Goal: Communication & Community: Participate in discussion

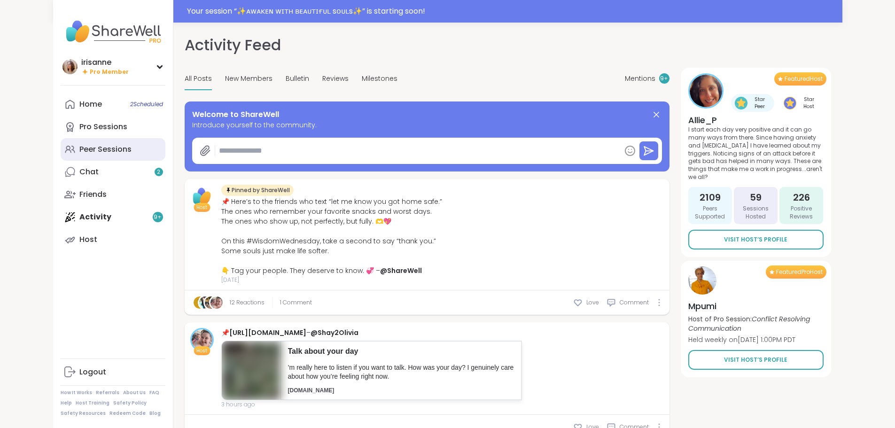
click at [79, 144] on div "Peer Sessions" at bounding box center [105, 149] width 52 height 10
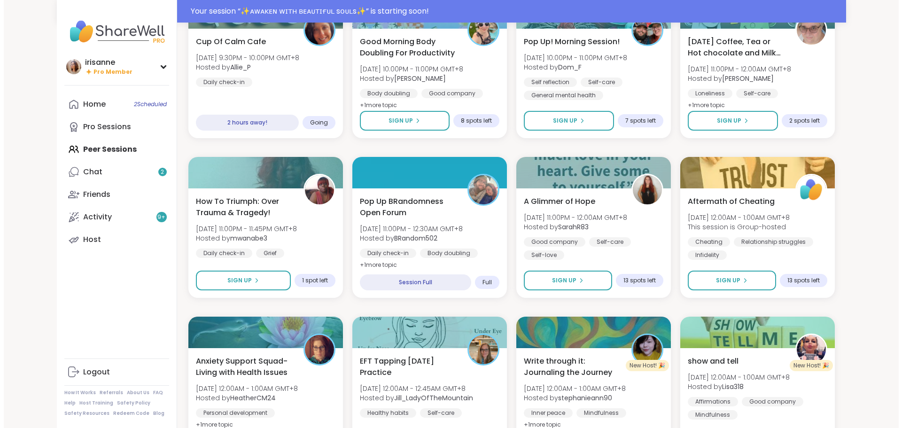
scroll to position [319, 0]
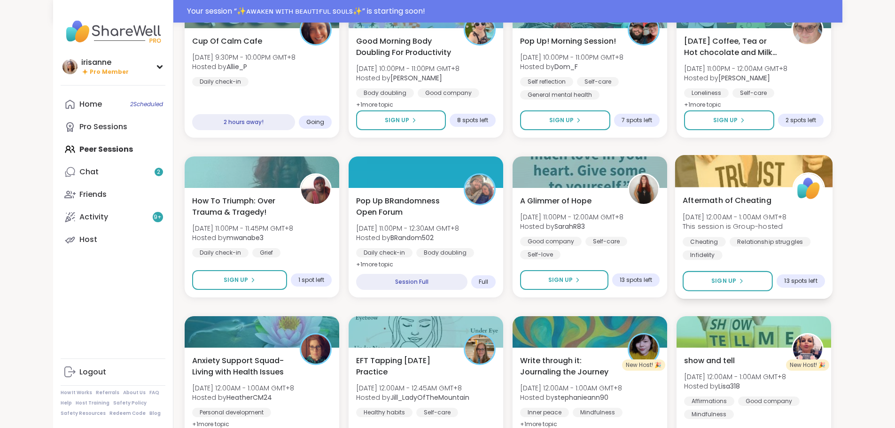
click at [833, 297] on div "Aftermath of Cheating [DATE] 12:00AM - 1:00AM GMT+8 This session is Group-hoste…" at bounding box center [754, 243] width 158 height 112
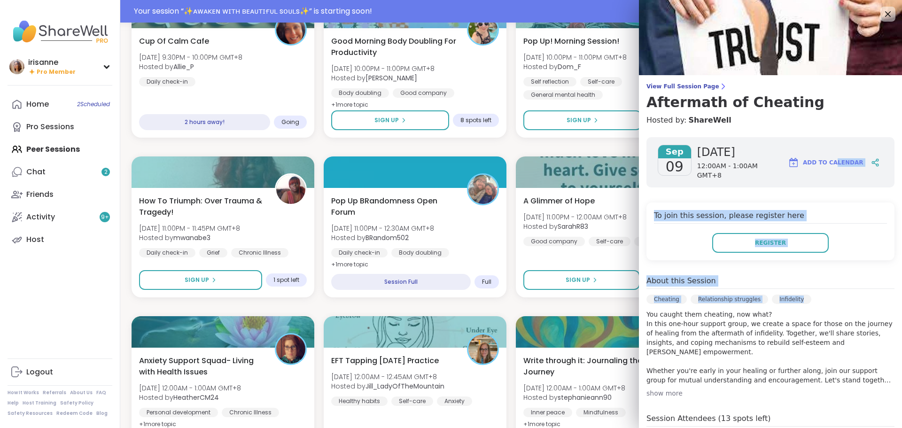
drag, startPoint x: 854, startPoint y: 297, endPoint x: 828, endPoint y: 162, distance: 136.8
click at [828, 162] on div "[DATE] [DATE] 12:00AM - 1:00AM GMT+8 Add to Calendar To join this session, plea…" at bounding box center [770, 340] width 263 height 420
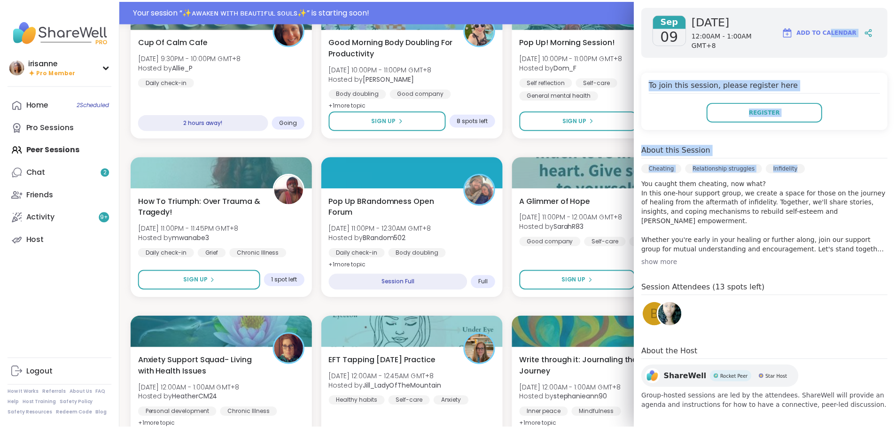
scroll to position [132, 0]
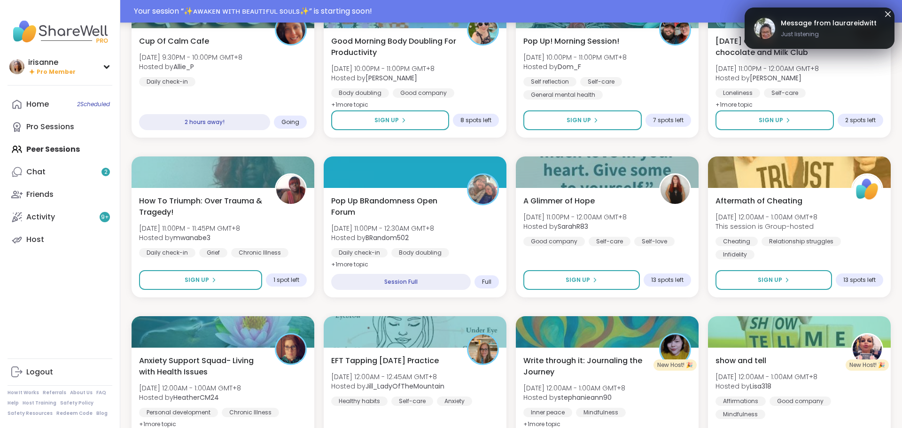
click at [530, 2] on div "Your session “ ✨ᴀᴡᴀᴋᴇɴ ᴡɪᴛʜ ʙᴇᴀᴜᴛɪғᴜʟ sᴏᴜʟs✨ ” is starting soon!" at bounding box center [451, 11] width 902 height 23
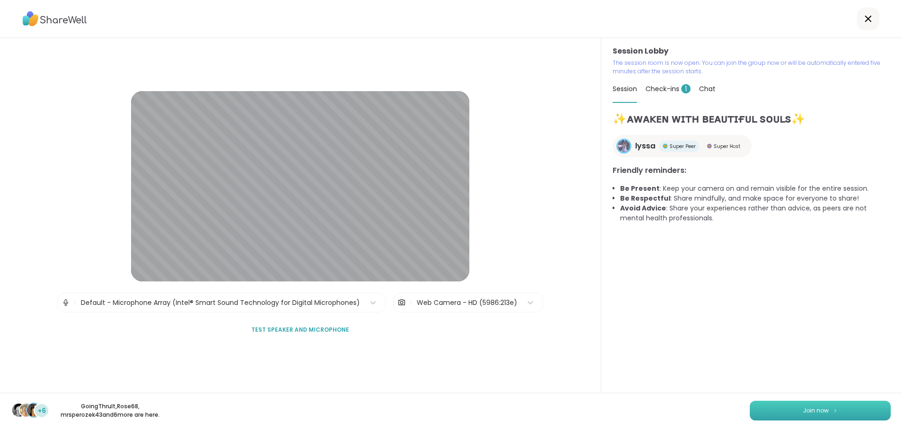
click at [777, 411] on button "Join now" at bounding box center [820, 411] width 141 height 20
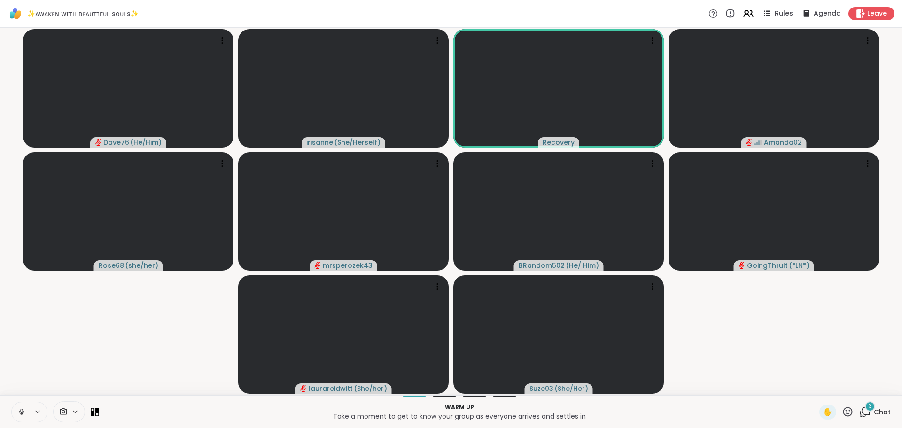
click at [19, 406] on button at bounding box center [21, 412] width 18 height 20
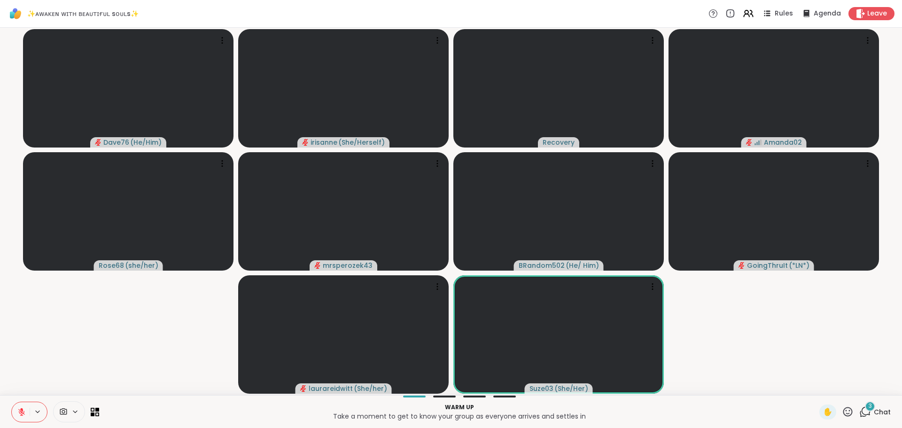
click at [15, 414] on button at bounding box center [21, 412] width 18 height 20
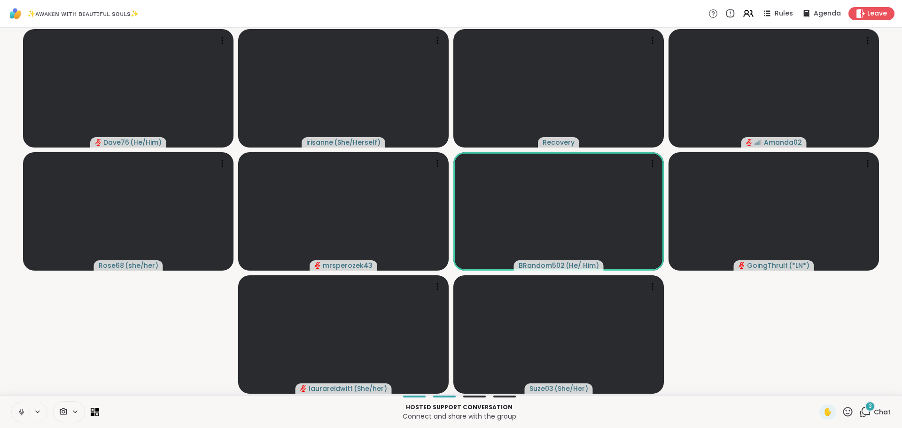
click at [15, 414] on button at bounding box center [21, 412] width 18 height 20
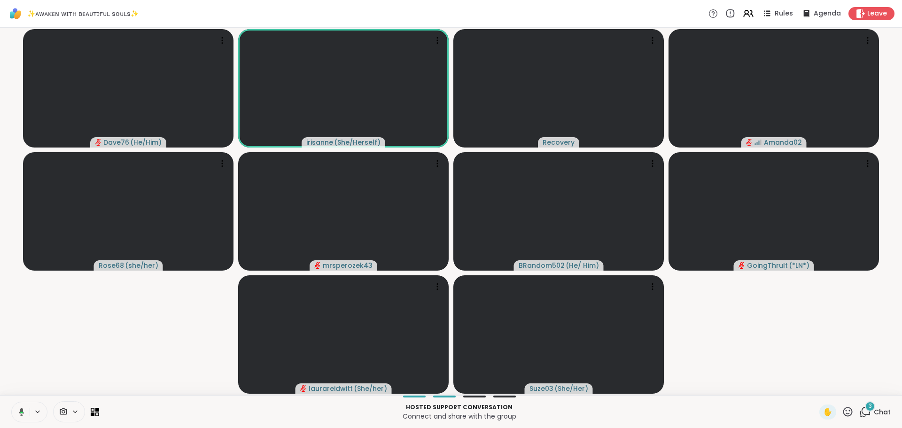
click at [15, 414] on button at bounding box center [19, 412] width 19 height 20
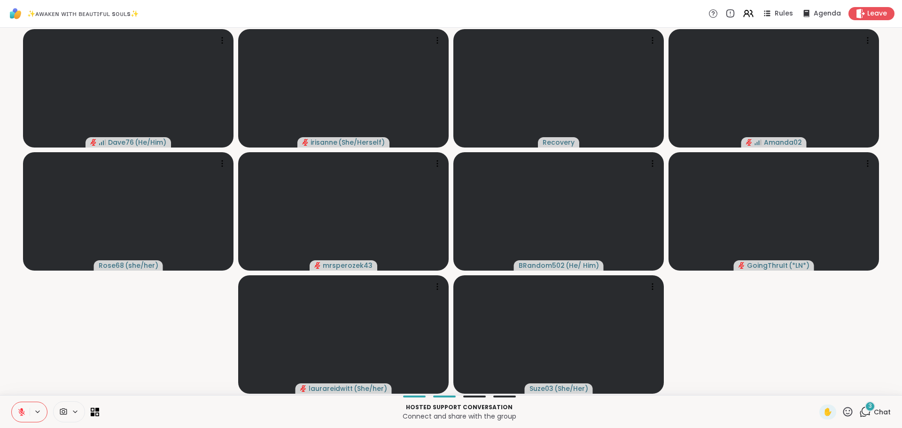
click at [15, 414] on button at bounding box center [21, 412] width 18 height 20
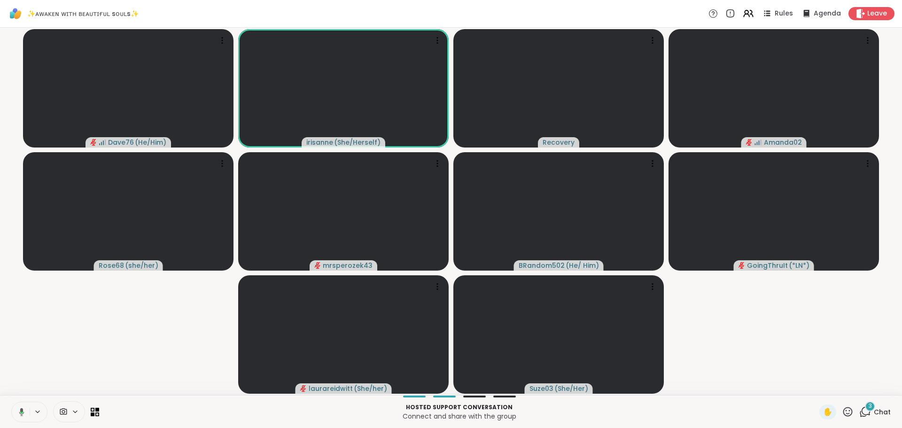
click at [15, 414] on button at bounding box center [19, 412] width 19 height 20
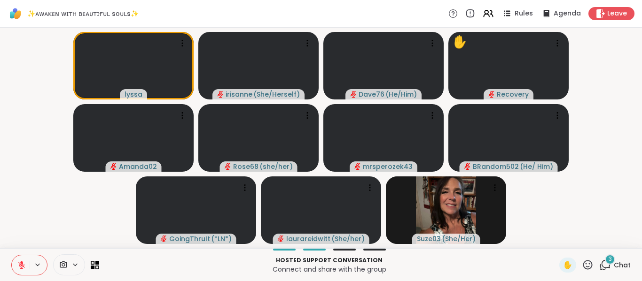
click at [607, 260] on div "3" at bounding box center [610, 260] width 10 height 10
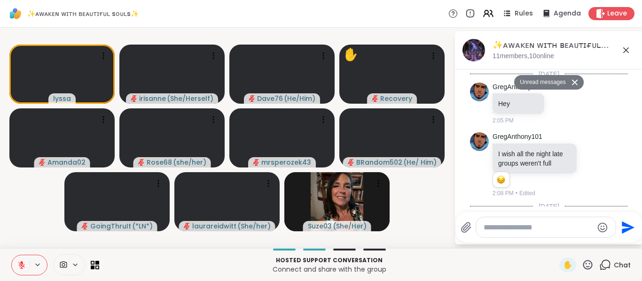
scroll to position [444, 0]
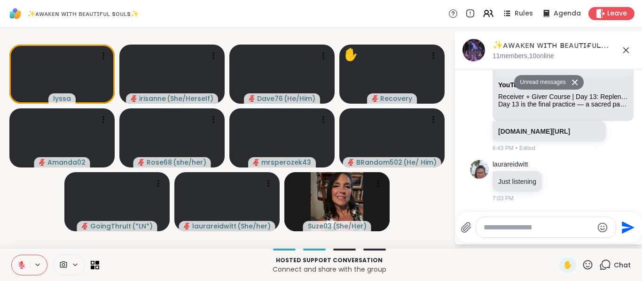
click at [545, 229] on textarea "Type your message" at bounding box center [538, 227] width 109 height 9
type textarea "***"
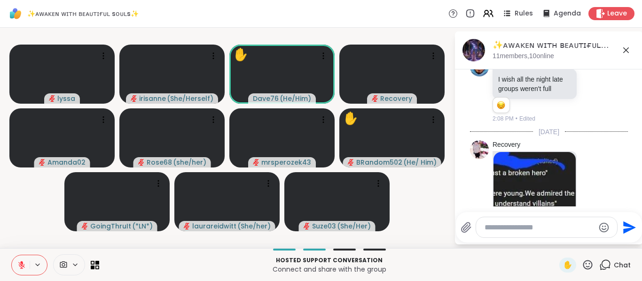
scroll to position [72, 0]
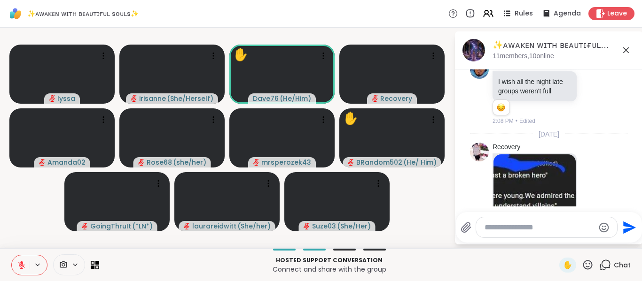
click at [624, 48] on icon at bounding box center [626, 50] width 6 height 6
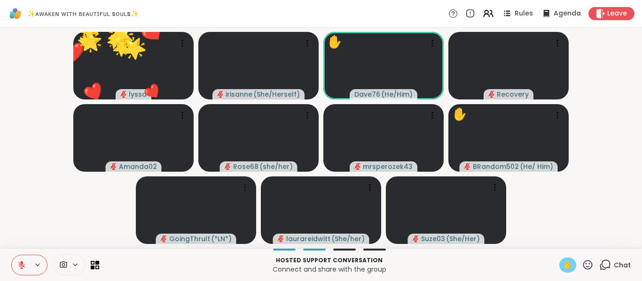
click at [563, 267] on span "✋" at bounding box center [567, 265] width 9 height 11
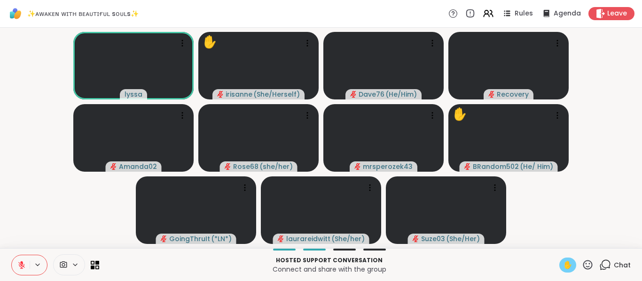
click at [600, 270] on icon at bounding box center [605, 265] width 12 height 12
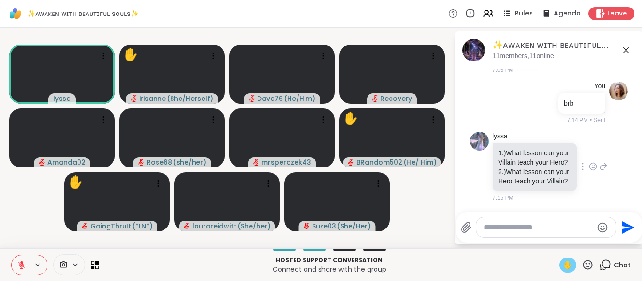
scroll to position [549, 0]
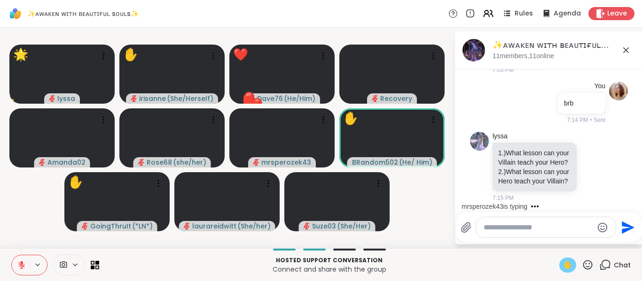
click at [623, 47] on icon at bounding box center [625, 50] width 11 height 11
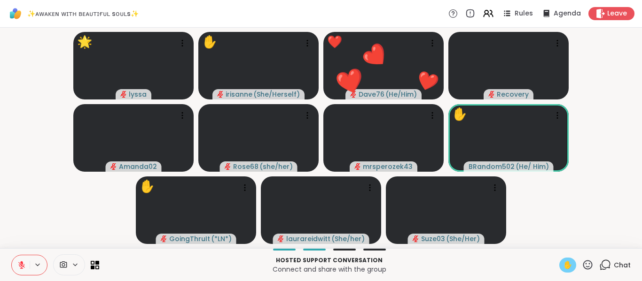
click at [583, 269] on icon at bounding box center [587, 264] width 9 height 9
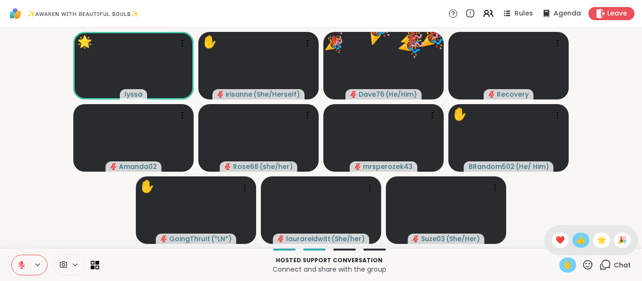
click at [576, 239] on span "👍" at bounding box center [580, 240] width 9 height 11
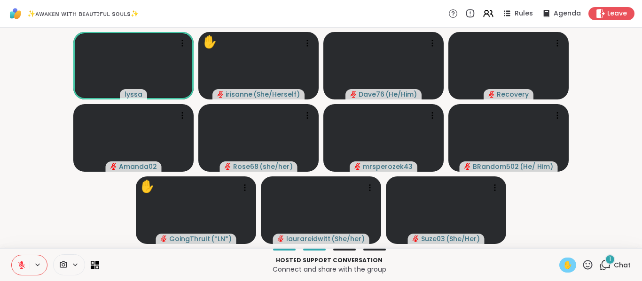
click at [35, 228] on video-player-container "lyssa ✋ [PERSON_NAME] ( She/Herself ) Dave76 ( He/Him ) Recovery Amanda02 Rose6…" at bounding box center [321, 137] width 631 height 213
click at [53, 219] on video-player-container "lyssa ✋ [PERSON_NAME] ( She/Herself ) Dave76 ( He/Him ) Recovery Amanda02 Rose6…" at bounding box center [321, 137] width 631 height 213
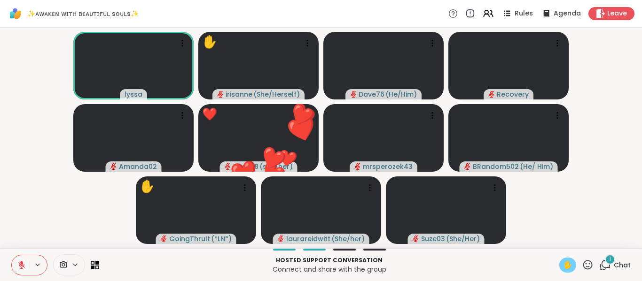
click at [18, 268] on icon at bounding box center [21, 265] width 8 height 8
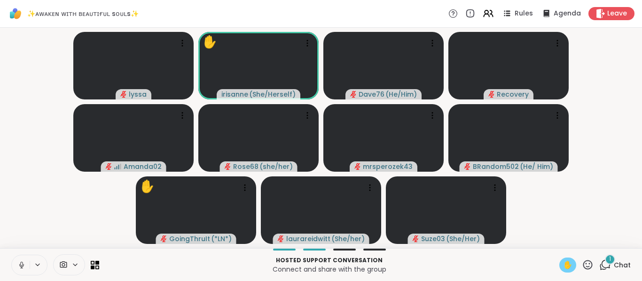
click at [18, 268] on icon at bounding box center [21, 265] width 8 height 8
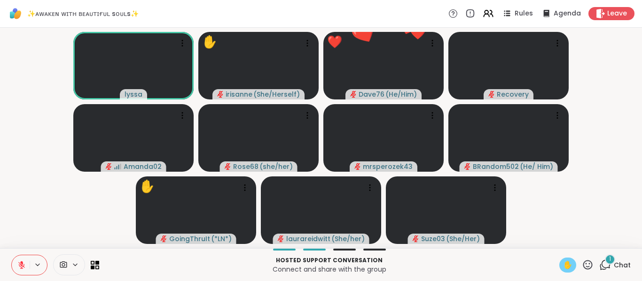
click at [85, 208] on video-player-container "lyssa ✋ irisanne ( She/Herself ) ❤️ Dave76 ( He/Him ) ❤️ ❤️ ❤️ ❤️ ❤️ ❤️ ❤️ ❤️ ❤…" at bounding box center [321, 137] width 631 height 213
click at [609, 261] on span "1" at bounding box center [610, 260] width 2 height 8
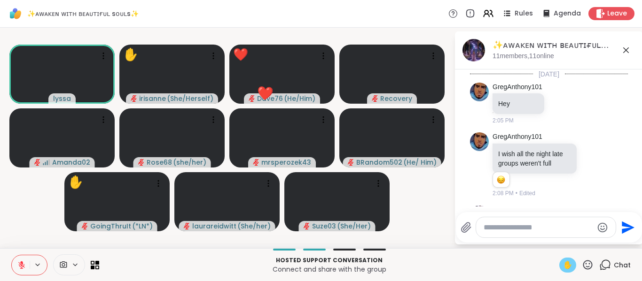
scroll to position [673, 0]
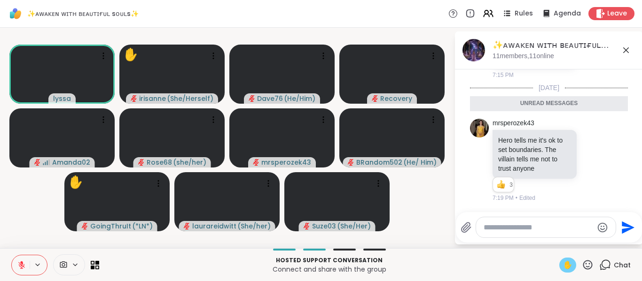
click at [627, 47] on icon at bounding box center [625, 50] width 11 height 11
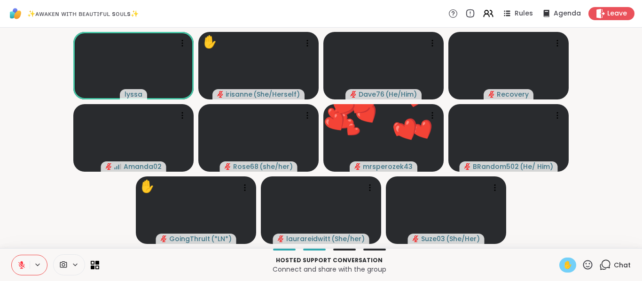
click at [73, 198] on video-player-container "lyssa ✋ irisanne ( She/Herself ) Dave76 ( He/Him ) Recovery Amanda02 Rose68 ( s…" at bounding box center [321, 137] width 631 height 213
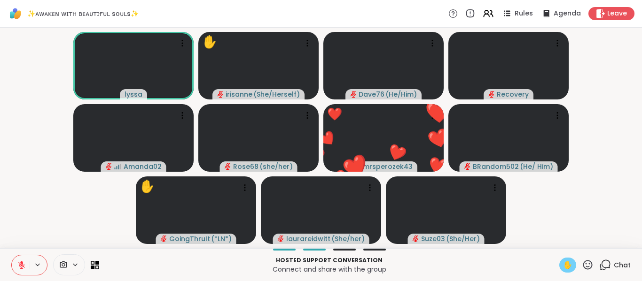
click at [37, 215] on video-player-container "lyssa ✋ irisanne ( She/Herself ) Dave76 ( He/Him ) Recovery Amanda02 Rose68 ( s…" at bounding box center [321, 137] width 631 height 213
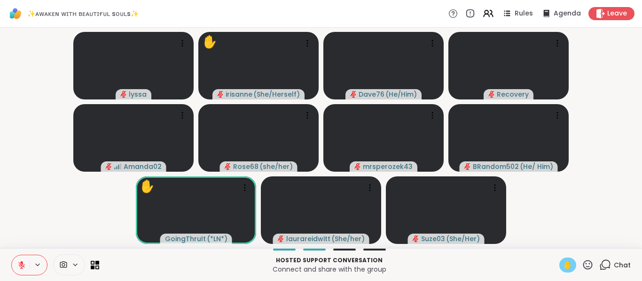
click at [1, 125] on div "lyssa ✋ [PERSON_NAME] ( She/Herself ) Dave76 ( He/Him ) Recovery Amanda02 Rose6…" at bounding box center [321, 138] width 642 height 221
drag, startPoint x: 566, startPoint y: 265, endPoint x: 564, endPoint y: 271, distance: 6.5
click at [564, 271] on div "✋" at bounding box center [567, 265] width 17 height 15
click at [564, 271] on span "✋" at bounding box center [567, 265] width 9 height 11
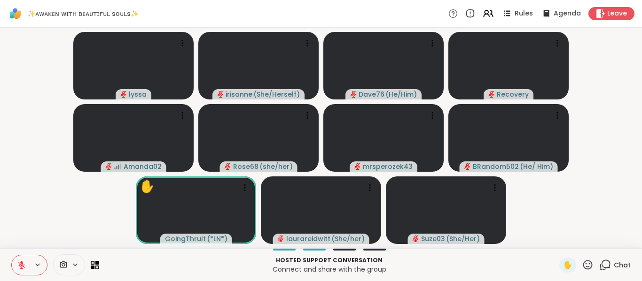
click at [599, 259] on icon at bounding box center [605, 265] width 12 height 12
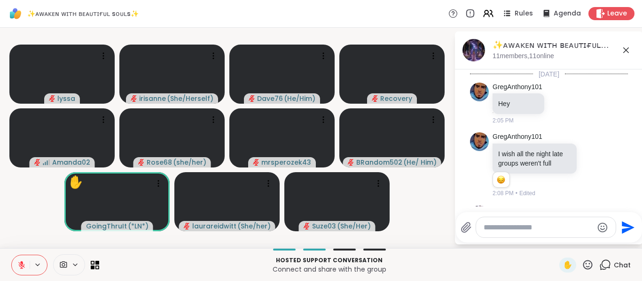
scroll to position [641, 0]
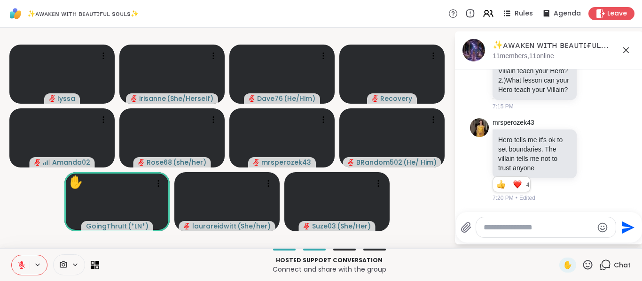
click at [586, 229] on textarea "Type your message" at bounding box center [538, 227] width 109 height 9
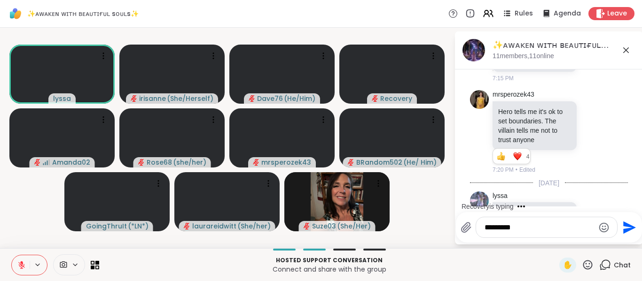
scroll to position [1080, 0]
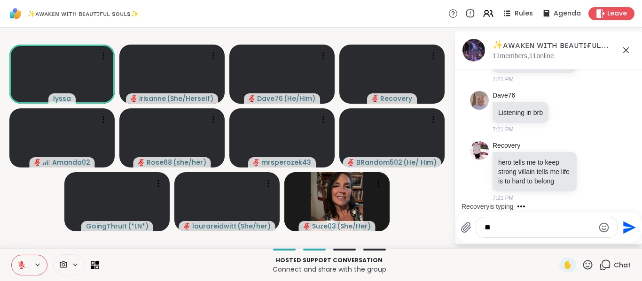
type textarea "*"
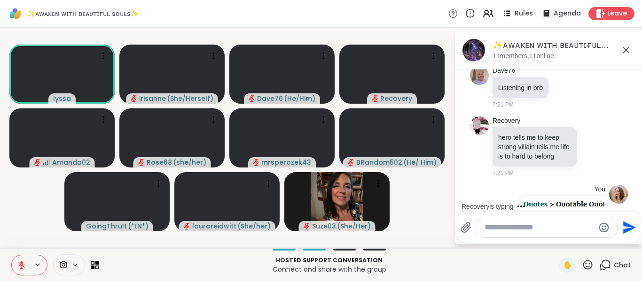
scroll to position [1267, 0]
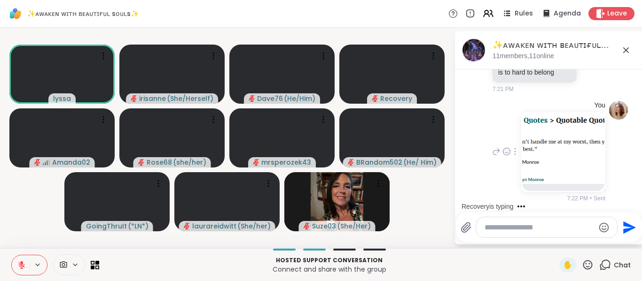
click at [552, 156] on img at bounding box center [563, 148] width 82 height 71
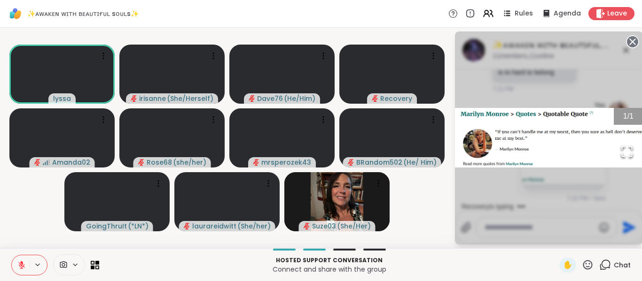
click at [625, 45] on div "1 / 1" at bounding box center [549, 137] width 188 height 213
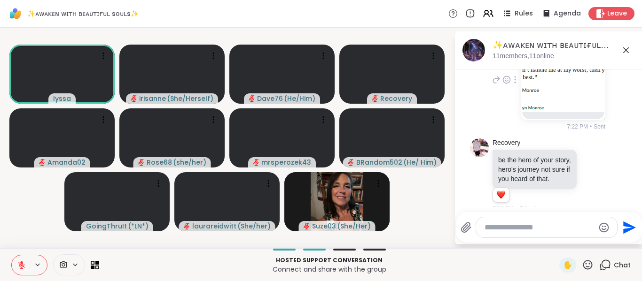
scroll to position [1359, 0]
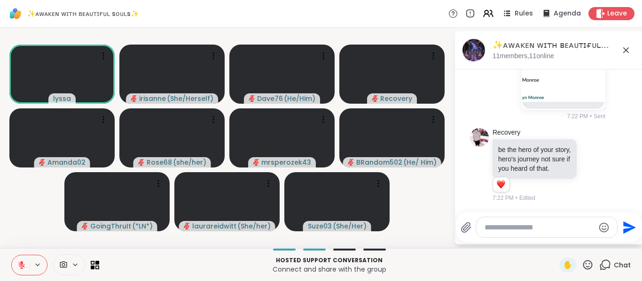
click at [530, 228] on textarea "Type your message" at bounding box center [538, 227] width 109 height 9
paste textarea "**********"
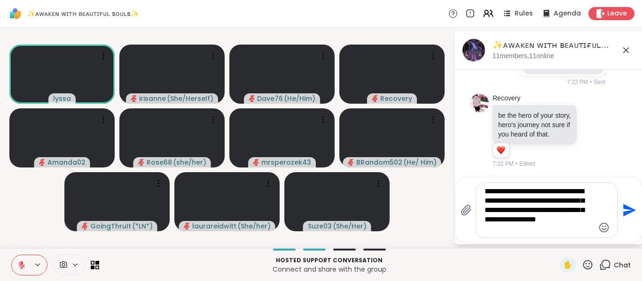
type textarea "**********"
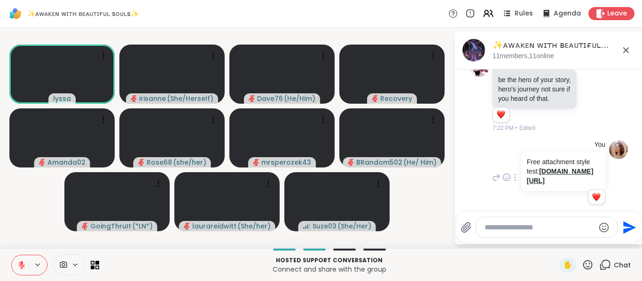
scroll to position [1329, 0]
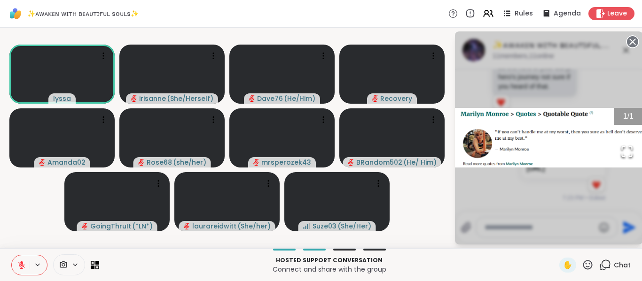
click at [629, 43] on circle at bounding box center [632, 41] width 11 height 11
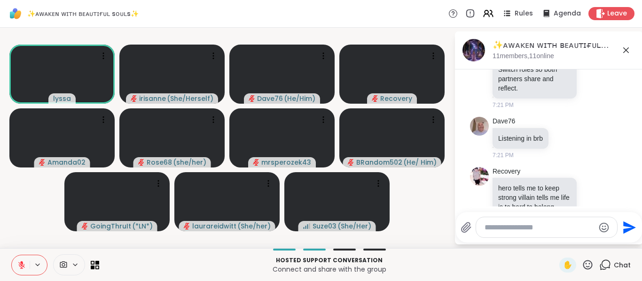
scroll to position [1033, 0]
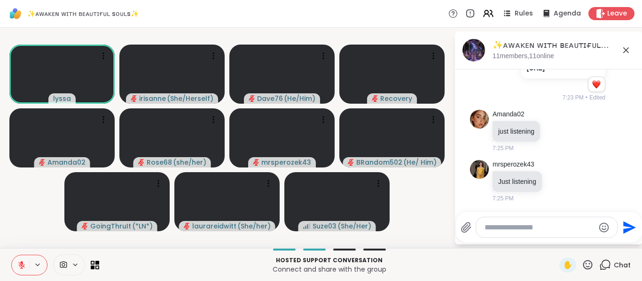
scroll to position [1437, 0]
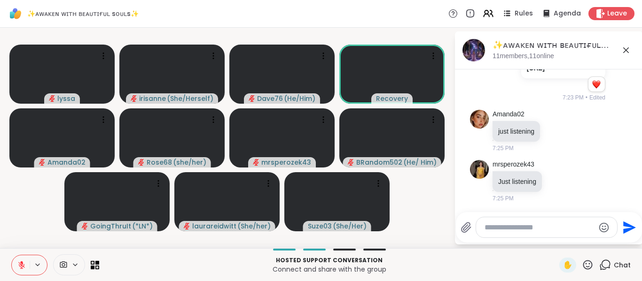
click at [626, 48] on icon at bounding box center [625, 50] width 11 height 11
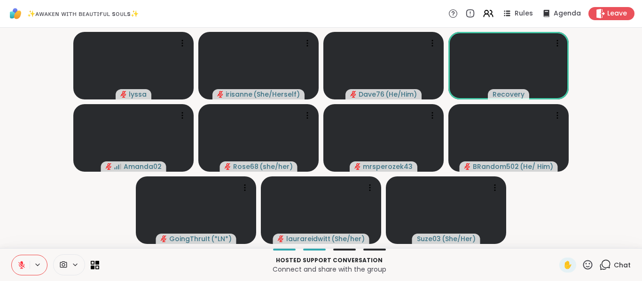
click at [606, 264] on div "Chat" at bounding box center [614, 265] width 31 height 15
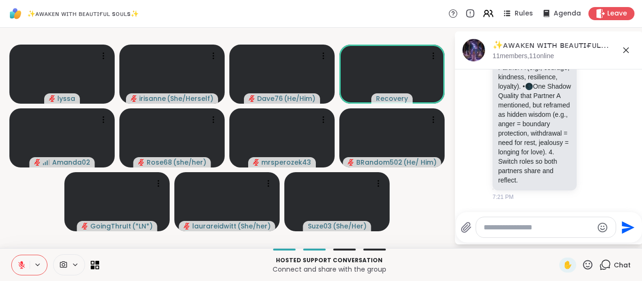
scroll to position [865, 0]
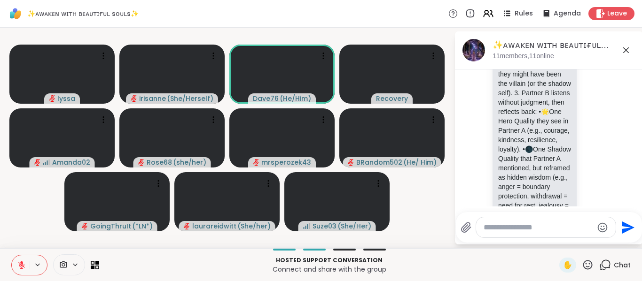
click at [627, 47] on icon at bounding box center [625, 50] width 11 height 11
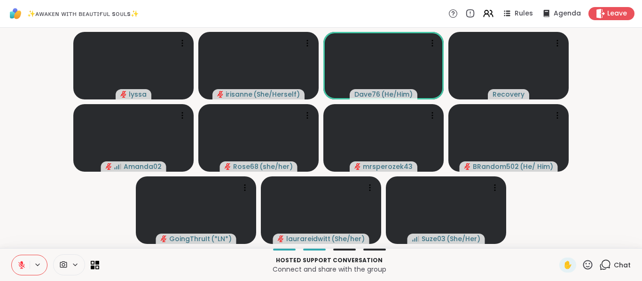
click at [549, 201] on video-player-container "[PERSON_NAME] ( She/Herself ) Dave76 ( He/Him ) Recovery Amanda02 Rose68 ( she/…" at bounding box center [321, 137] width 631 height 213
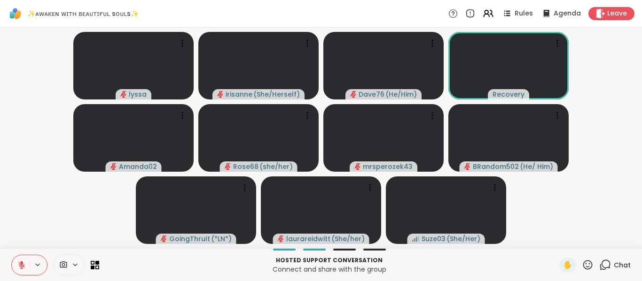
click at [614, 199] on video-player-container "[PERSON_NAME] ( She/Herself ) Dave76 ( He/Him ) Recovery Amanda02 Rose68 ( she/…" at bounding box center [321, 137] width 631 height 213
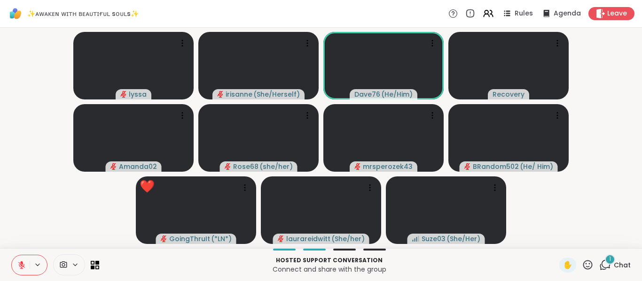
click at [601, 189] on video-player-container "[PERSON_NAME] ( She/Herself ) Dave76 ( He/Him ) Recovery Amanda02 Rose68 ( she/…" at bounding box center [321, 137] width 631 height 213
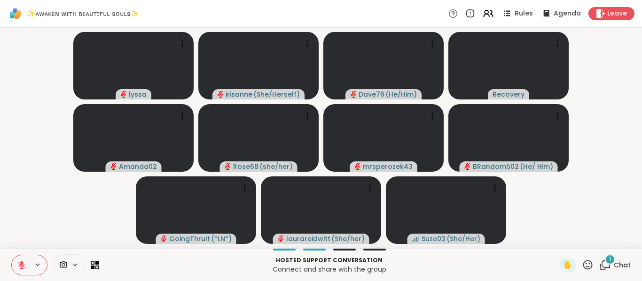
click at [599, 260] on icon at bounding box center [605, 265] width 12 height 12
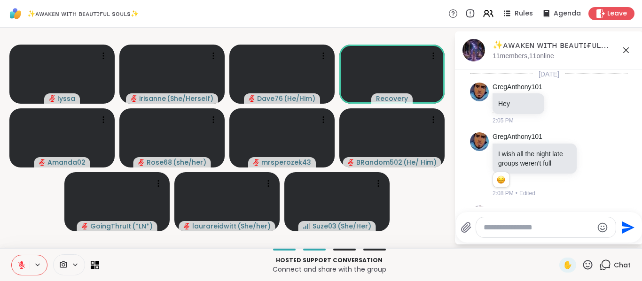
scroll to position [1665, 0]
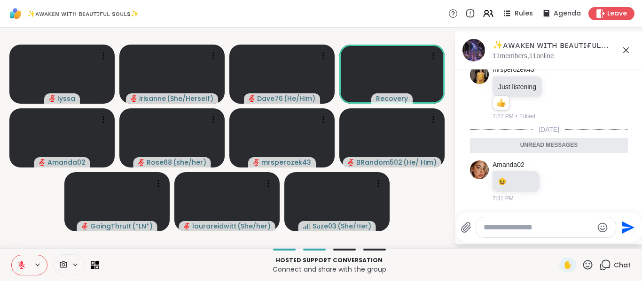
click at [628, 51] on icon at bounding box center [625, 50] width 11 height 11
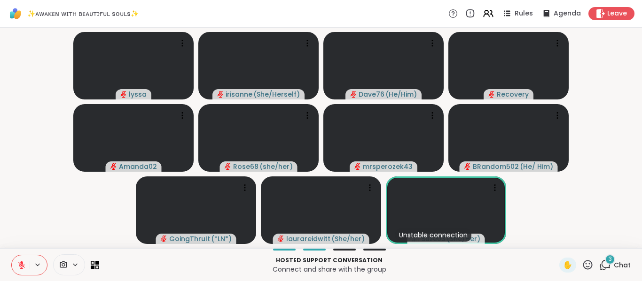
click at [602, 266] on icon at bounding box center [605, 265] width 12 height 12
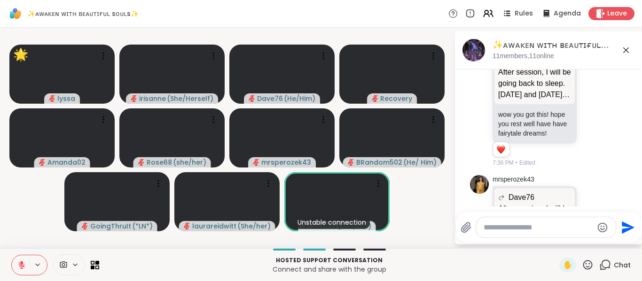
scroll to position [1802, 0]
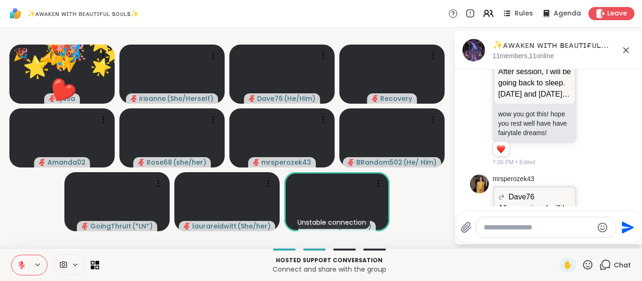
click at [629, 49] on icon at bounding box center [625, 50] width 11 height 11
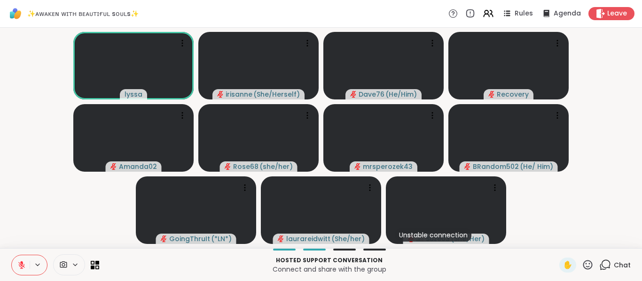
click at [565, 211] on video-player-container "[PERSON_NAME] ( She/Herself ) Dave76 ( He/Him ) Recovery Amanda02 Rose68 ( she/…" at bounding box center [321, 137] width 631 height 213
click at [33, 228] on video-player-container "[PERSON_NAME] ( She/Herself ) Dave76 ( He/Him ) Recovery Amanda02 Rose68 ( she/…" at bounding box center [321, 137] width 631 height 213
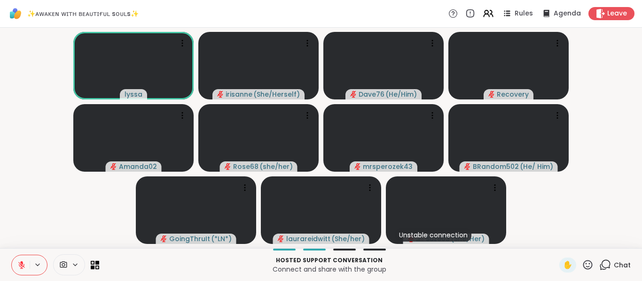
click at [33, 228] on video-player-container "[PERSON_NAME] ( She/Herself ) Dave76 ( He/Him ) Recovery Amanda02 Rose68 ( she/…" at bounding box center [321, 137] width 631 height 213
click at [22, 270] on button at bounding box center [21, 266] width 18 height 20
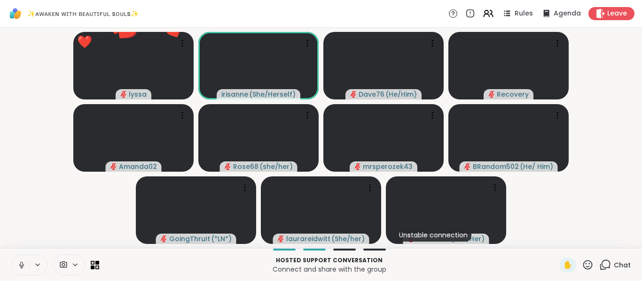
click at [22, 270] on button at bounding box center [21, 266] width 18 height 20
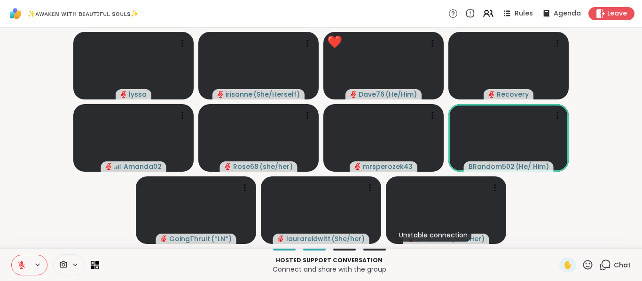
click at [22, 270] on button at bounding box center [21, 266] width 18 height 20
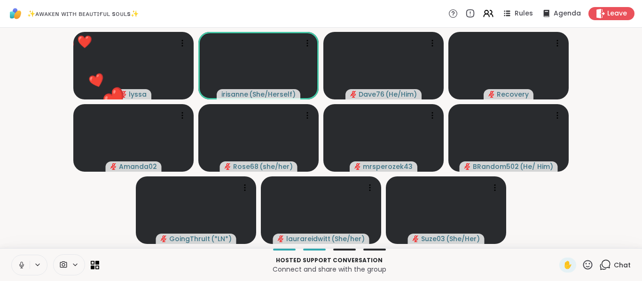
click at [22, 270] on button at bounding box center [21, 266] width 18 height 20
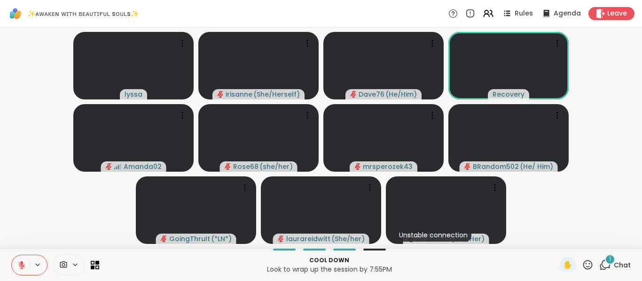
click at [93, 217] on video-player-container "[PERSON_NAME] ( She/Herself ) Dave76 ( He/Him ) Recovery Amanda02 Rose68 ( she/…" at bounding box center [321, 137] width 631 height 213
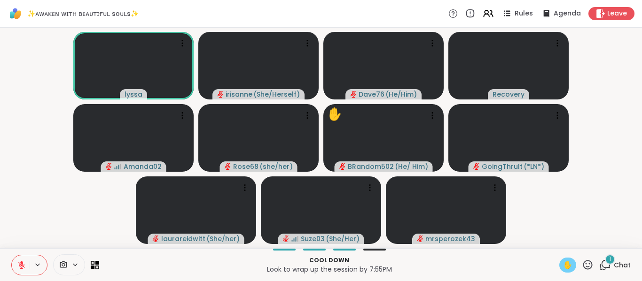
click at [562, 259] on div "✋" at bounding box center [567, 265] width 17 height 15
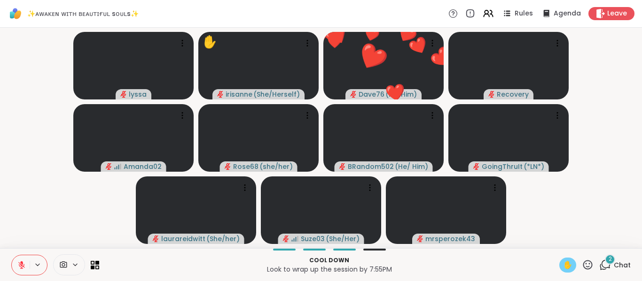
click at [24, 269] on icon at bounding box center [21, 265] width 8 height 8
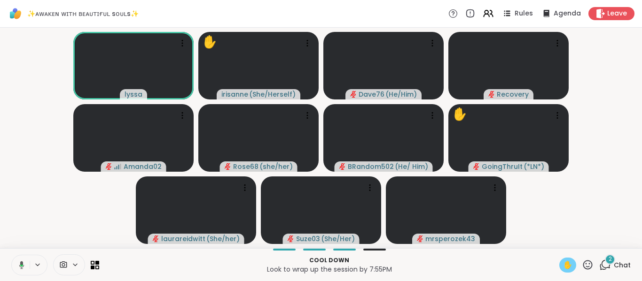
click at [24, 269] on button at bounding box center [19, 266] width 19 height 20
click at [24, 269] on icon at bounding box center [21, 265] width 8 height 8
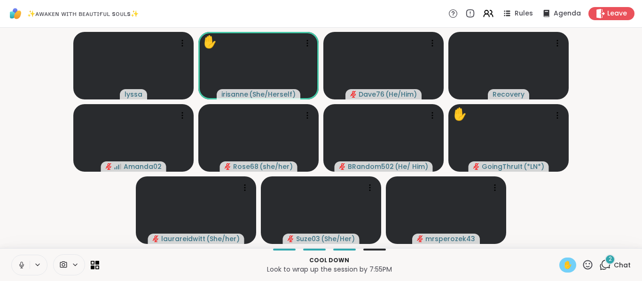
click at [24, 269] on icon at bounding box center [21, 265] width 8 height 8
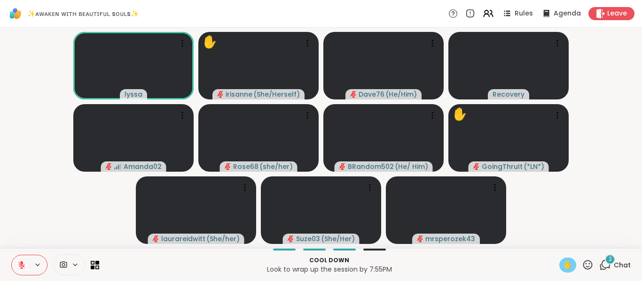
click at [24, 269] on icon at bounding box center [21, 265] width 8 height 8
click at [24, 269] on button at bounding box center [19, 266] width 19 height 20
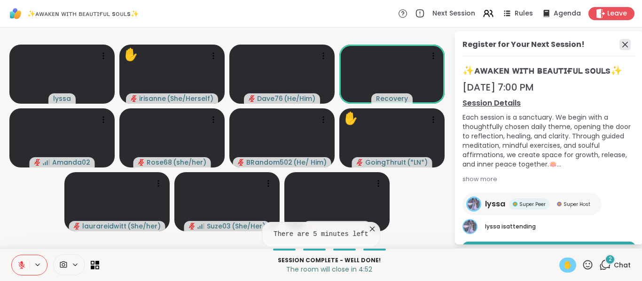
click at [619, 48] on icon at bounding box center [624, 44] width 11 height 11
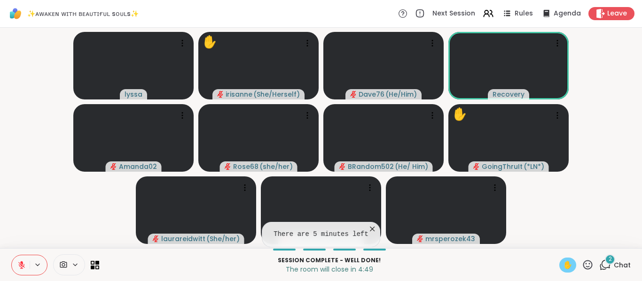
click at [20, 263] on icon at bounding box center [21, 265] width 8 height 8
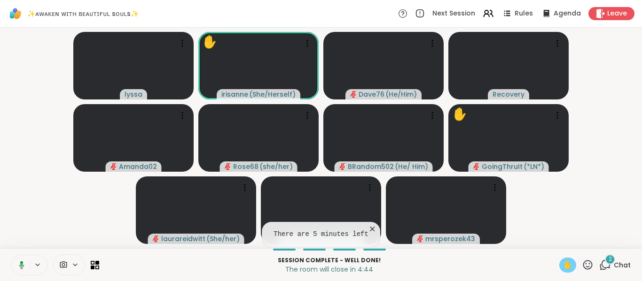
click at [20, 263] on icon at bounding box center [21, 265] width 3 height 4
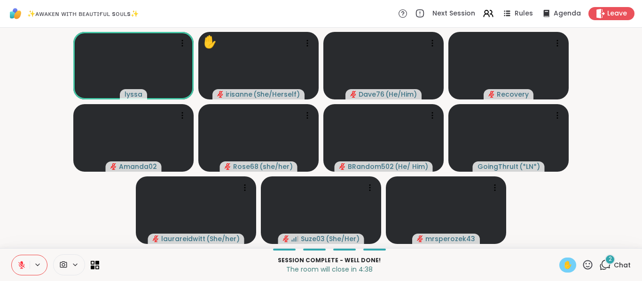
click at [563, 269] on span "✋" at bounding box center [567, 265] width 9 height 11
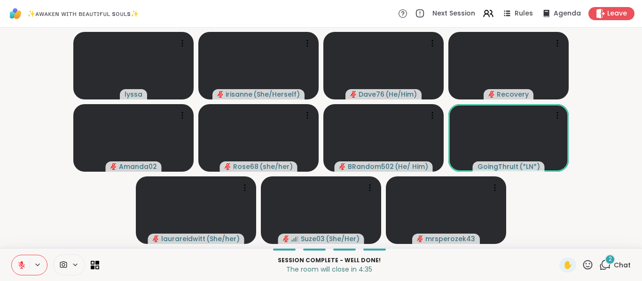
click at [590, 215] on video-player-container "[PERSON_NAME] ( She/Herself ) Dave76 ( He/Him ) Recovery Amanda02 Rose68 ( she/…" at bounding box center [321, 137] width 631 height 213
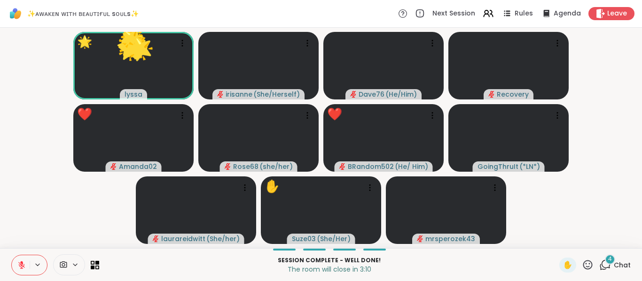
click at [605, 264] on div "4" at bounding box center [610, 260] width 10 height 10
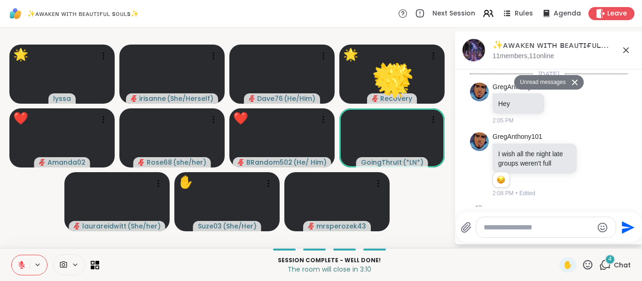
drag, startPoint x: 600, startPoint y: 264, endPoint x: 560, endPoint y: 231, distance: 52.4
click at [560, 231] on textarea "Type your message" at bounding box center [538, 227] width 109 height 9
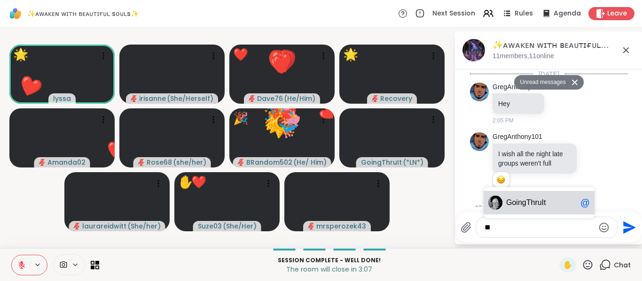
scroll to position [2378, 0]
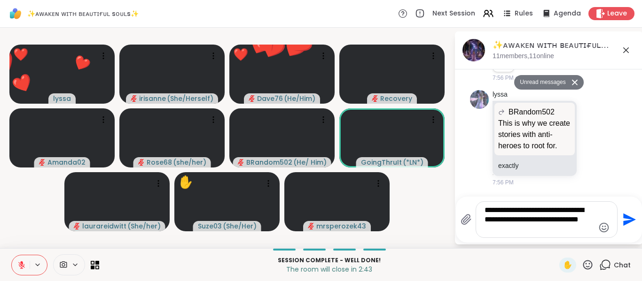
type textarea "**********"
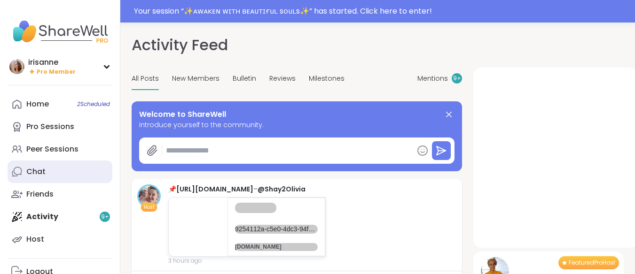
type textarea "*"
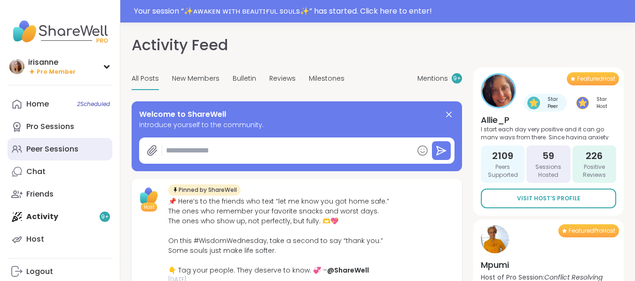
click at [84, 156] on link "Peer Sessions" at bounding box center [60, 149] width 105 height 23
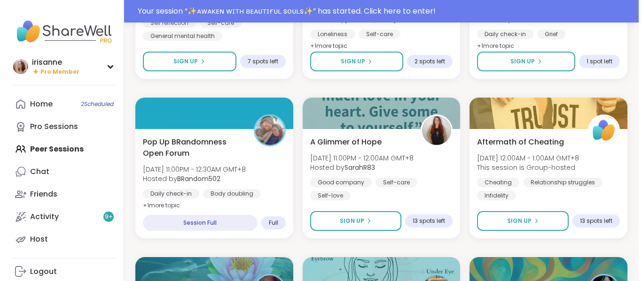
scroll to position [538, 0]
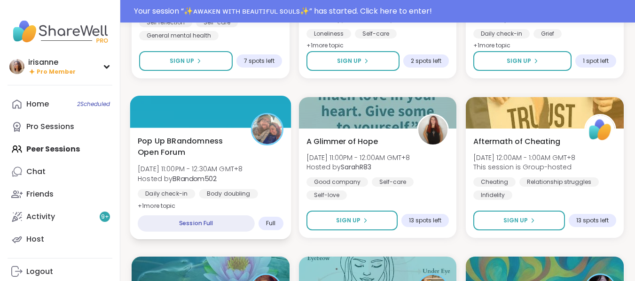
click at [242, 166] on span "[DATE] 11:00PM - 12:30AM GMT+8" at bounding box center [190, 168] width 105 height 9
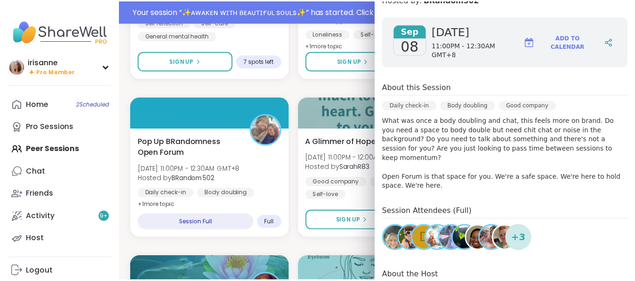
scroll to position [138, 0]
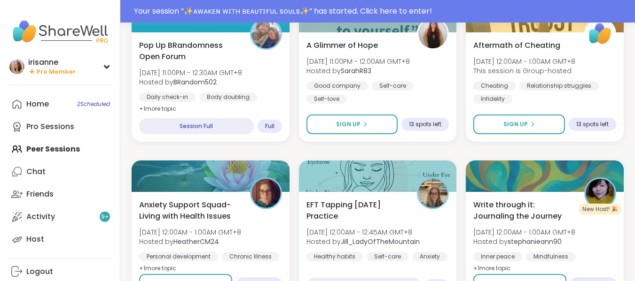
scroll to position [636, 0]
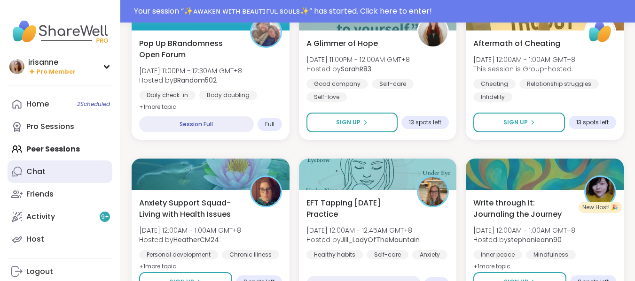
click at [51, 175] on link "Chat" at bounding box center [60, 172] width 105 height 23
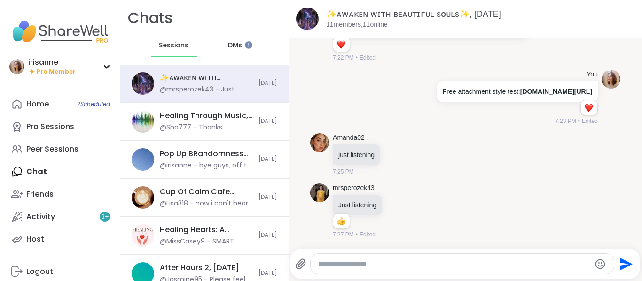
click at [234, 44] on span "DMs" at bounding box center [235, 45] width 14 height 9
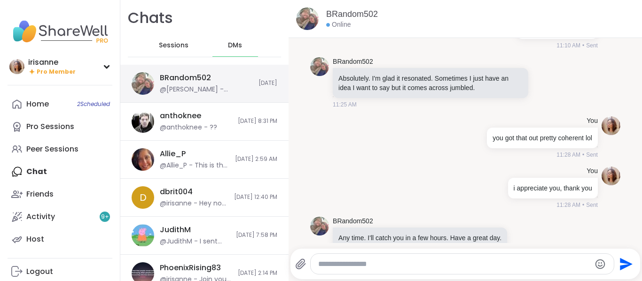
scroll to position [3643, 0]
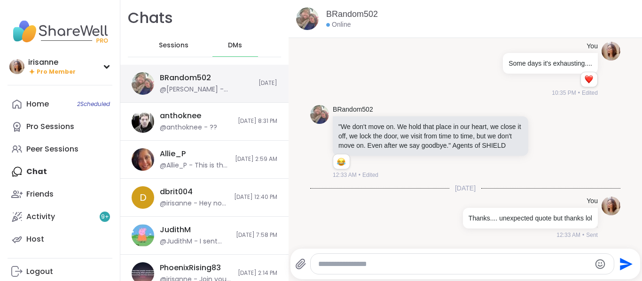
click at [205, 95] on div "BRandom502 @irisanne - Thanks.... unexpected quote but thanks lol Today" at bounding box center [204, 84] width 168 height 38
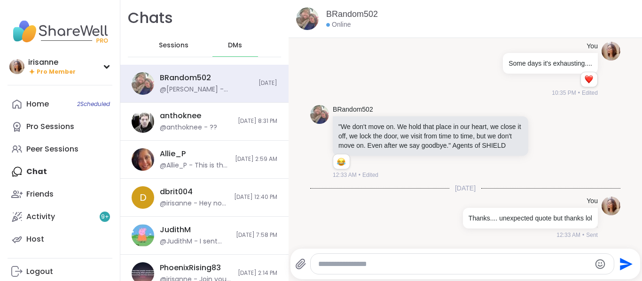
click at [362, 270] on div at bounding box center [462, 264] width 303 height 20
click at [366, 265] on textarea "Type your message" at bounding box center [454, 264] width 273 height 9
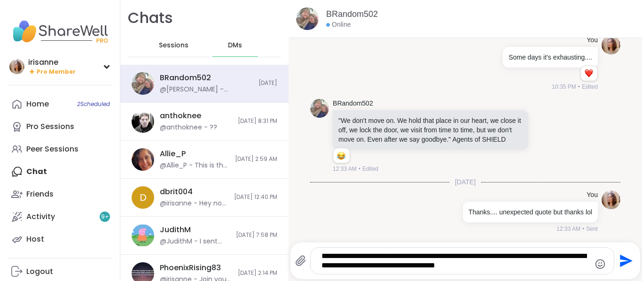
type textarea "**********"
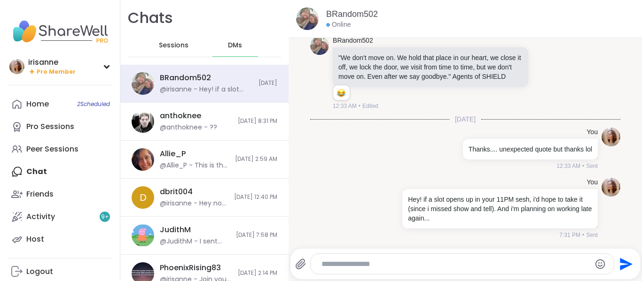
scroll to position [3712, 0]
click at [182, 45] on span "Sessions" at bounding box center [174, 45] width 30 height 9
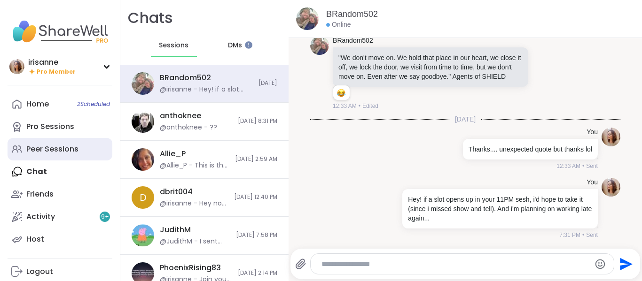
click at [61, 146] on div "Peer Sessions" at bounding box center [52, 149] width 52 height 10
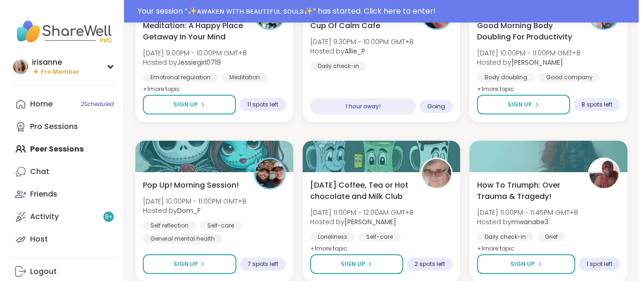
scroll to position [467, 0]
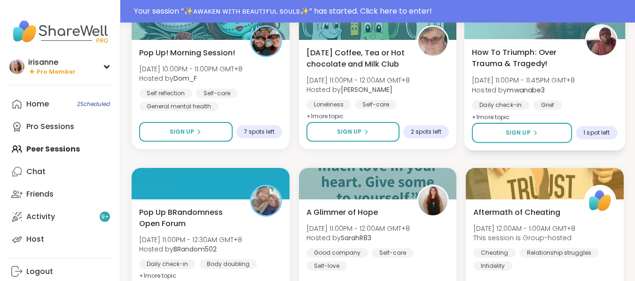
click at [559, 104] on div "Grief" at bounding box center [547, 105] width 29 height 9
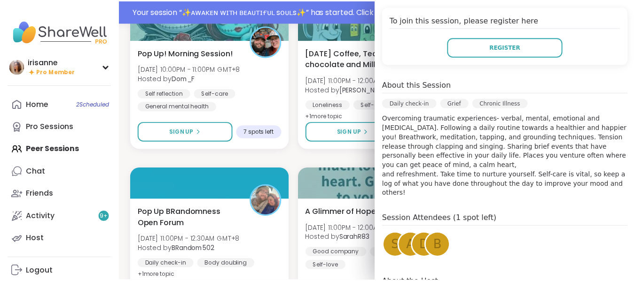
scroll to position [254, 0]
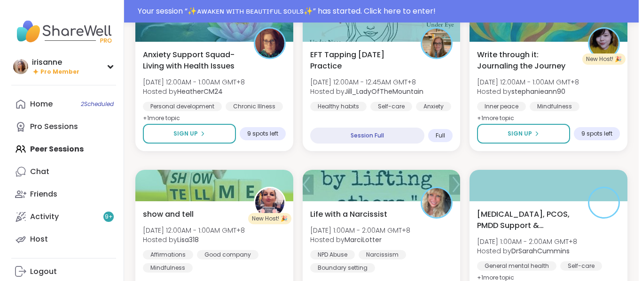
scroll to position [799, 0]
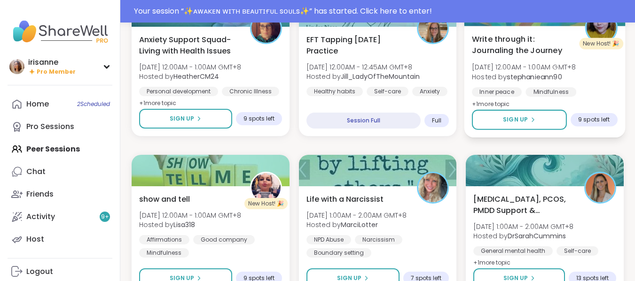
click at [546, 102] on div "Write through it: Journaling the Journey Tue, Sep 09 | 12:00AM - 1:00AM GMT+8 H…" at bounding box center [544, 82] width 161 height 112
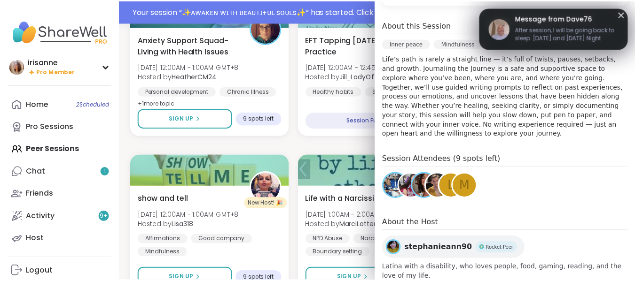
scroll to position [273, 0]
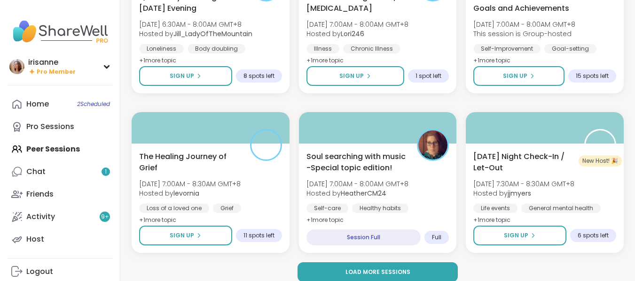
scroll to position [1779, 0]
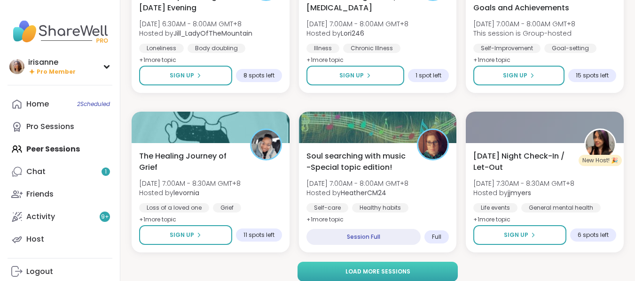
click at [351, 274] on button "Load more sessions" at bounding box center [377, 272] width 160 height 20
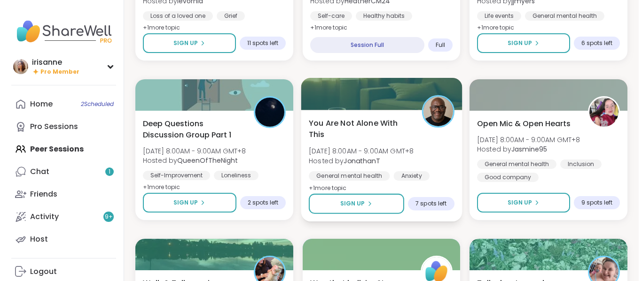
scroll to position [1971, 0]
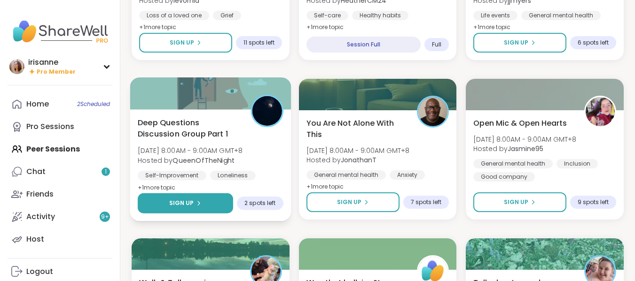
click at [231, 207] on button "Sign Up" at bounding box center [185, 204] width 95 height 20
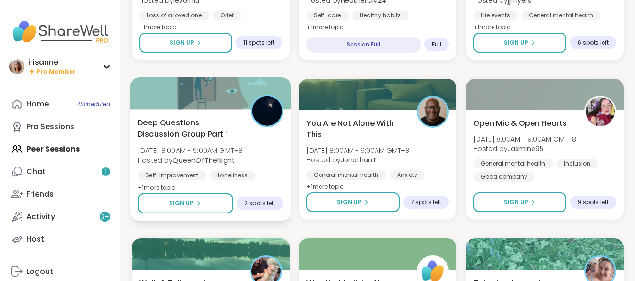
click at [252, 184] on div "Deep Questions Discussion Group Part 1 Tue, Sep 09 | 8:00AM - 9:00AM GMT+8 Host…" at bounding box center [210, 165] width 161 height 112
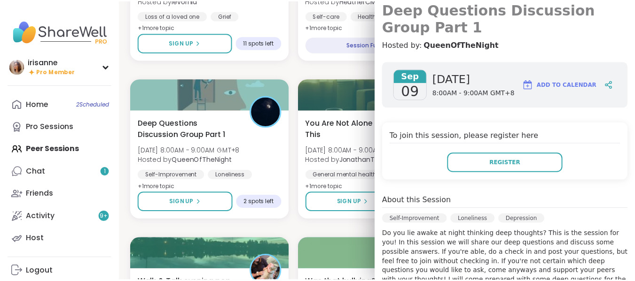
scroll to position [277, 0]
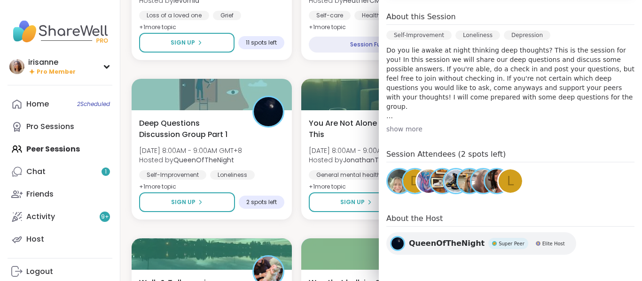
click at [305, 228] on div "✨ᴀᴡᴀᴋᴇɴ ᴡɪᴛʜ ʙᴇᴀᴜᴛɪғᴜʟ sᴏᴜʟs✨ Mon, Sep 08 | 7:00PM - 8:00PM GMT+8 Hosted by lys…" at bounding box center [381, 70] width 499 height 3816
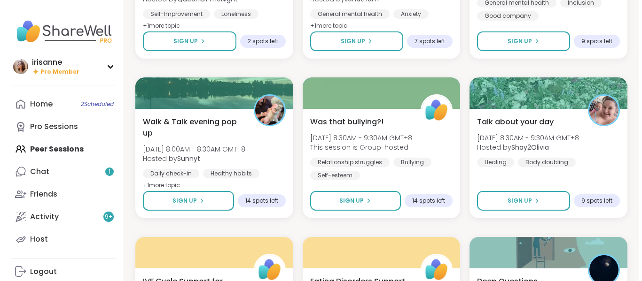
scroll to position [2271, 0]
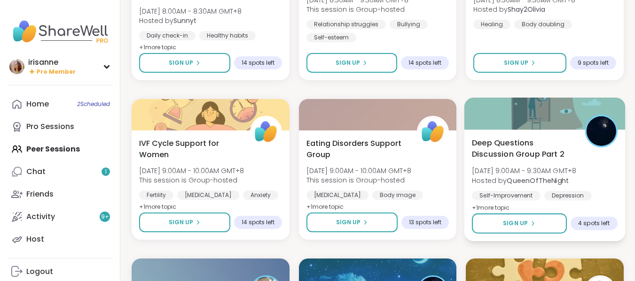
click at [597, 195] on div "Self-Improvement Depression Loneliness" at bounding box center [545, 202] width 146 height 23
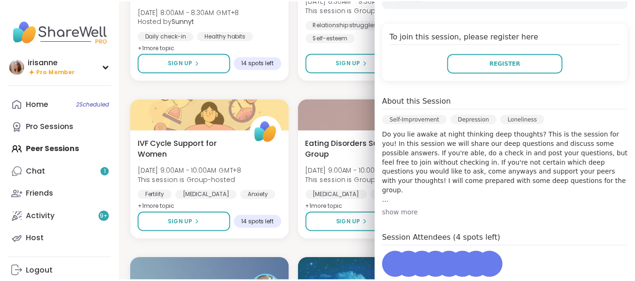
scroll to position [277, 0]
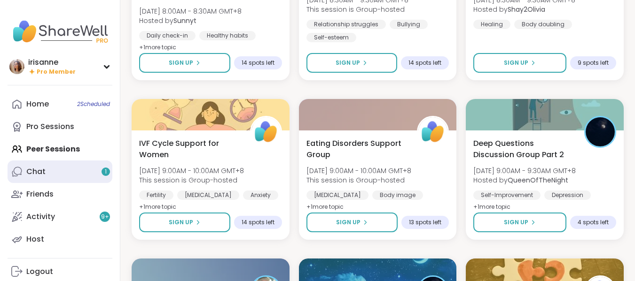
click at [108, 163] on link "Chat 1" at bounding box center [60, 172] width 105 height 23
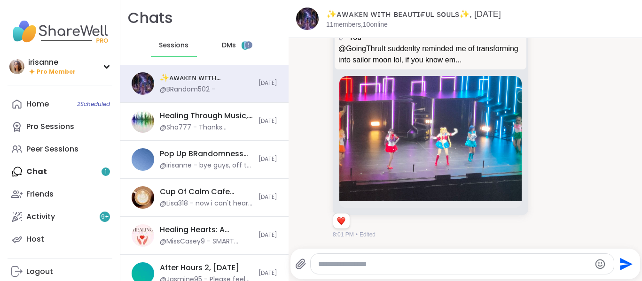
drag, startPoint x: 245, startPoint y: 33, endPoint x: 235, endPoint y: 46, distance: 15.4
click at [235, 46] on div "Chats Sessions DMs 1" at bounding box center [204, 32] width 168 height 65
click at [235, 46] on div "DMs 1" at bounding box center [235, 45] width 46 height 23
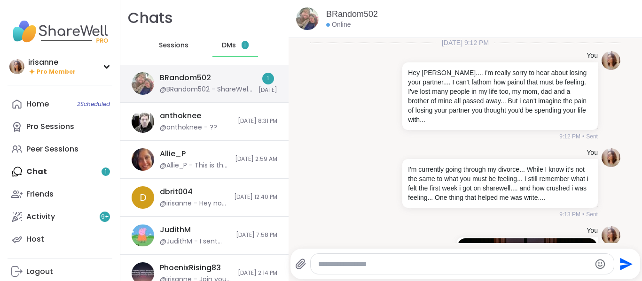
scroll to position [3812, 0]
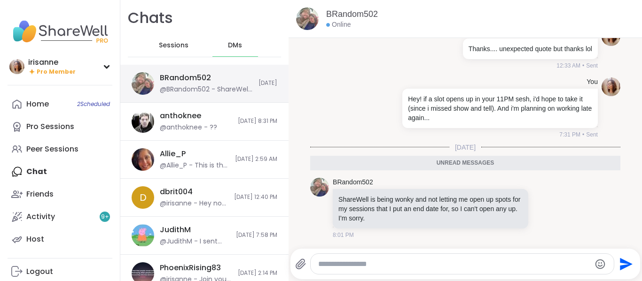
click at [204, 76] on div "BRandom502" at bounding box center [185, 78] width 51 height 10
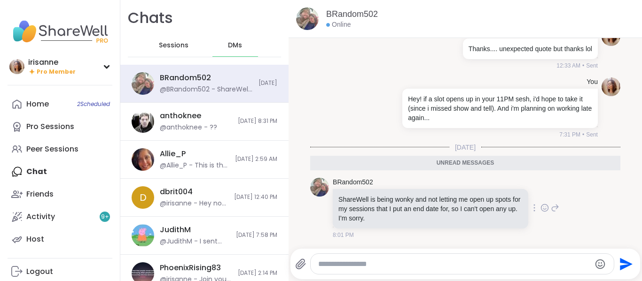
click at [530, 210] on div at bounding box center [534, 208] width 8 height 11
click at [538, 192] on div "BRandom502 ShareWell is being wonky and not letting me open up spots for my ses…" at bounding box center [446, 209] width 226 height 62
click at [540, 211] on icon at bounding box center [544, 207] width 8 height 9
click at [440, 194] on button "Select Reaction: Thumbs up" at bounding box center [449, 193] width 19 height 19
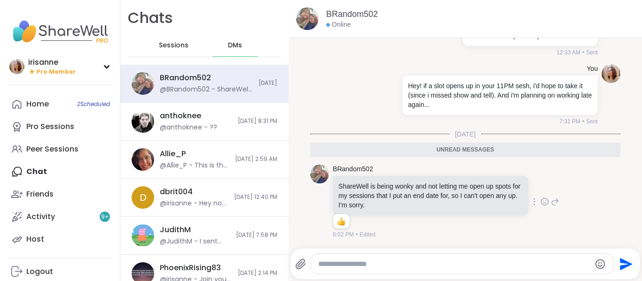
click at [354, 269] on div at bounding box center [462, 264] width 303 height 20
click at [356, 265] on div at bounding box center [462, 264] width 303 height 20
click at [356, 265] on textarea "Type your message" at bounding box center [454, 264] width 273 height 9
type textarea "*"
type textarea "**********"
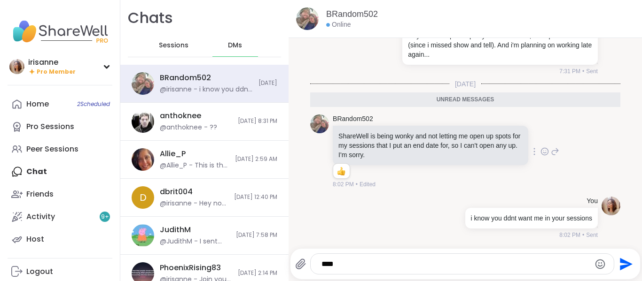
scroll to position [3853, 0]
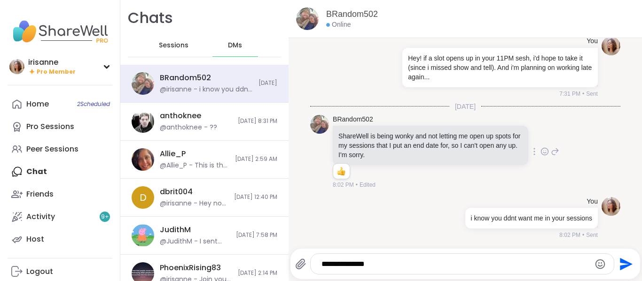
type textarea "**********"
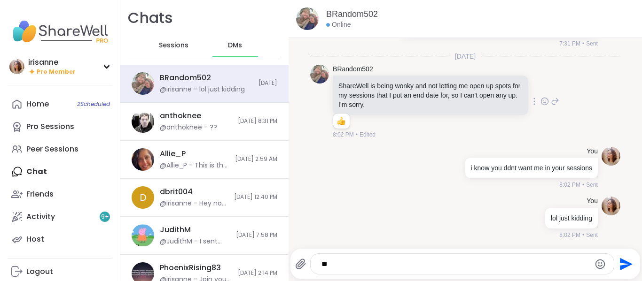
scroll to position [3904, 0]
type textarea "**********"
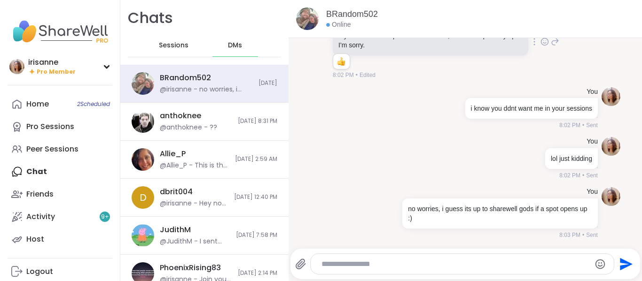
scroll to position [3963, 0]
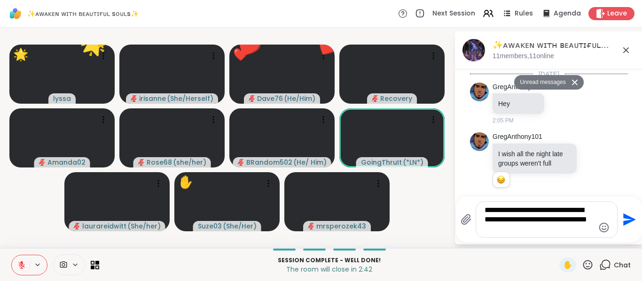
scroll to position [2378, 0]
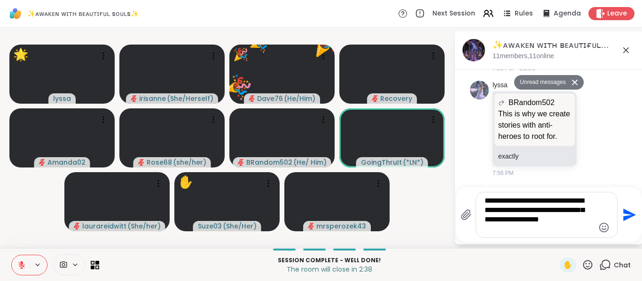
type textarea "**********"
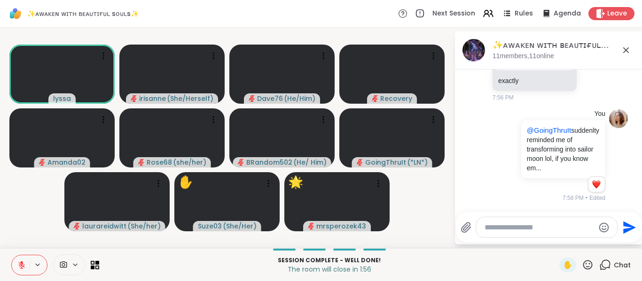
scroll to position [2457, 0]
type textarea "*"
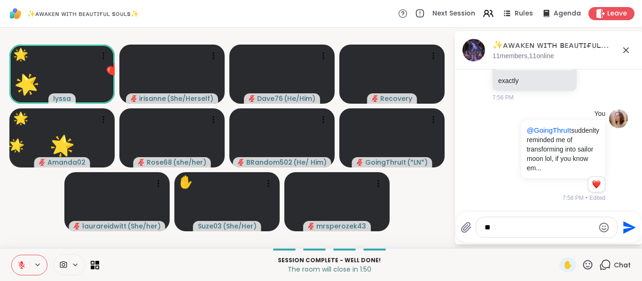
type textarea "*"
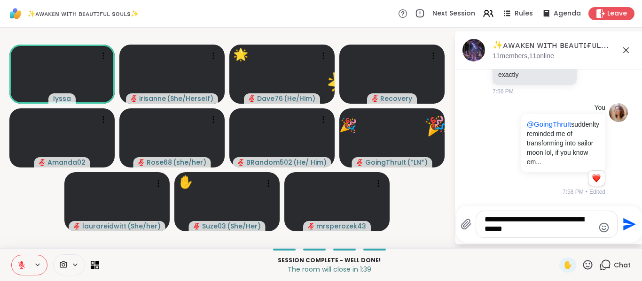
type textarea "**********"
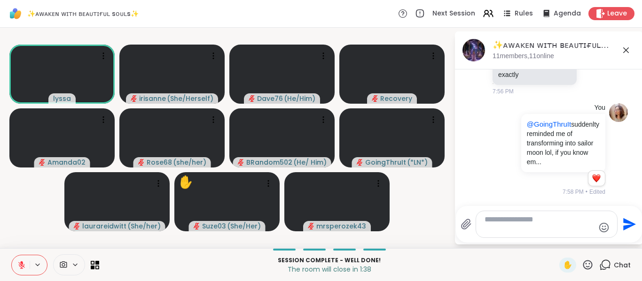
paste textarea "**********"
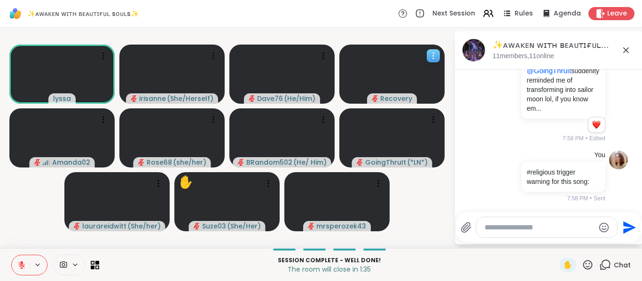
scroll to position [2516, 0]
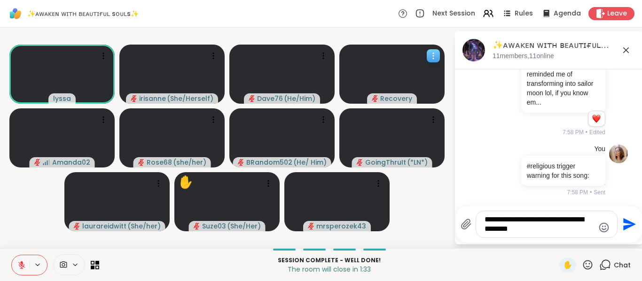
type textarea "**********"
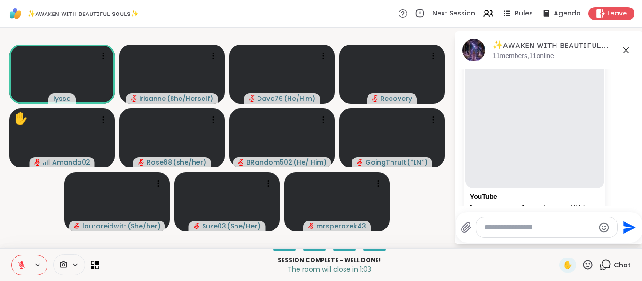
click at [432, 228] on video-player-container "lyssa irisanne ( She/Herself ) Dave76 ( He/Him ) Recovery ✋ Amanda02 Rose68 ( s…" at bounding box center [227, 137] width 443 height 213
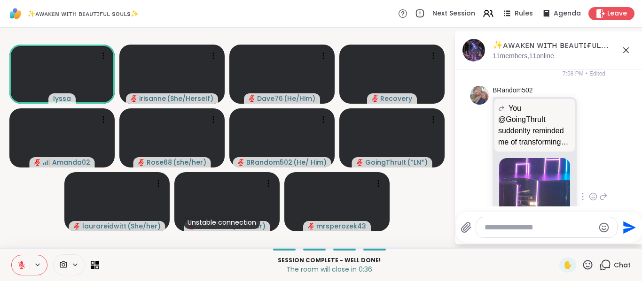
scroll to position [2717, 0]
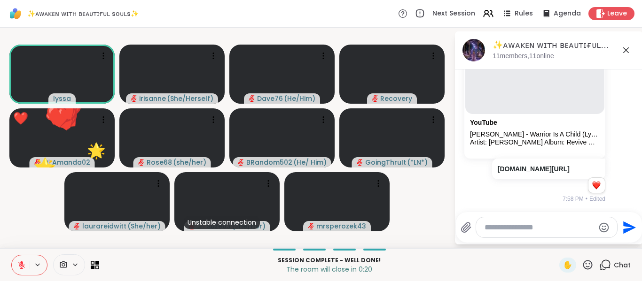
scroll to position [2590, 0]
